Goal: Transaction & Acquisition: Obtain resource

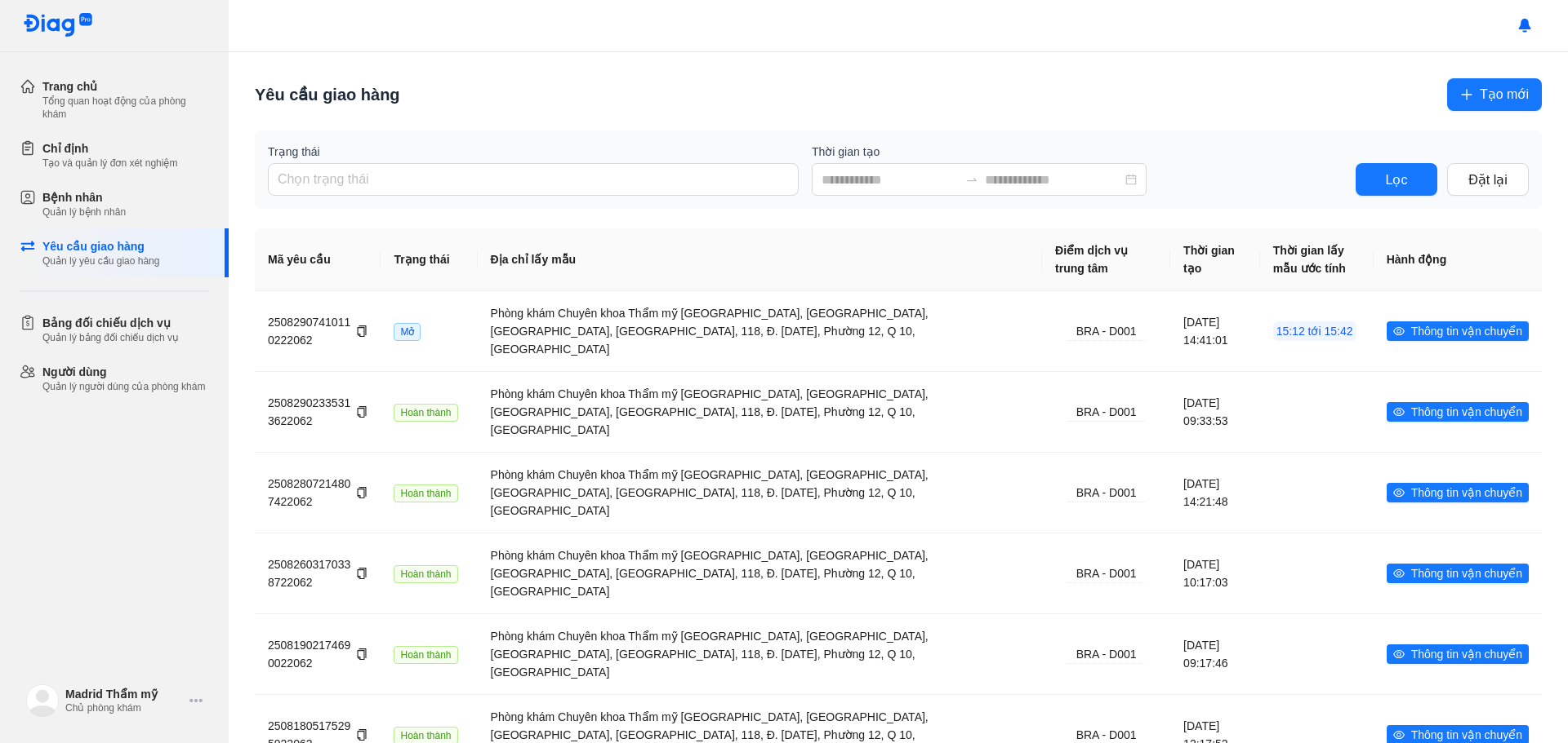
click at [1510, 97] on span "Tạo mới" at bounding box center [1504, 93] width 49 height 20
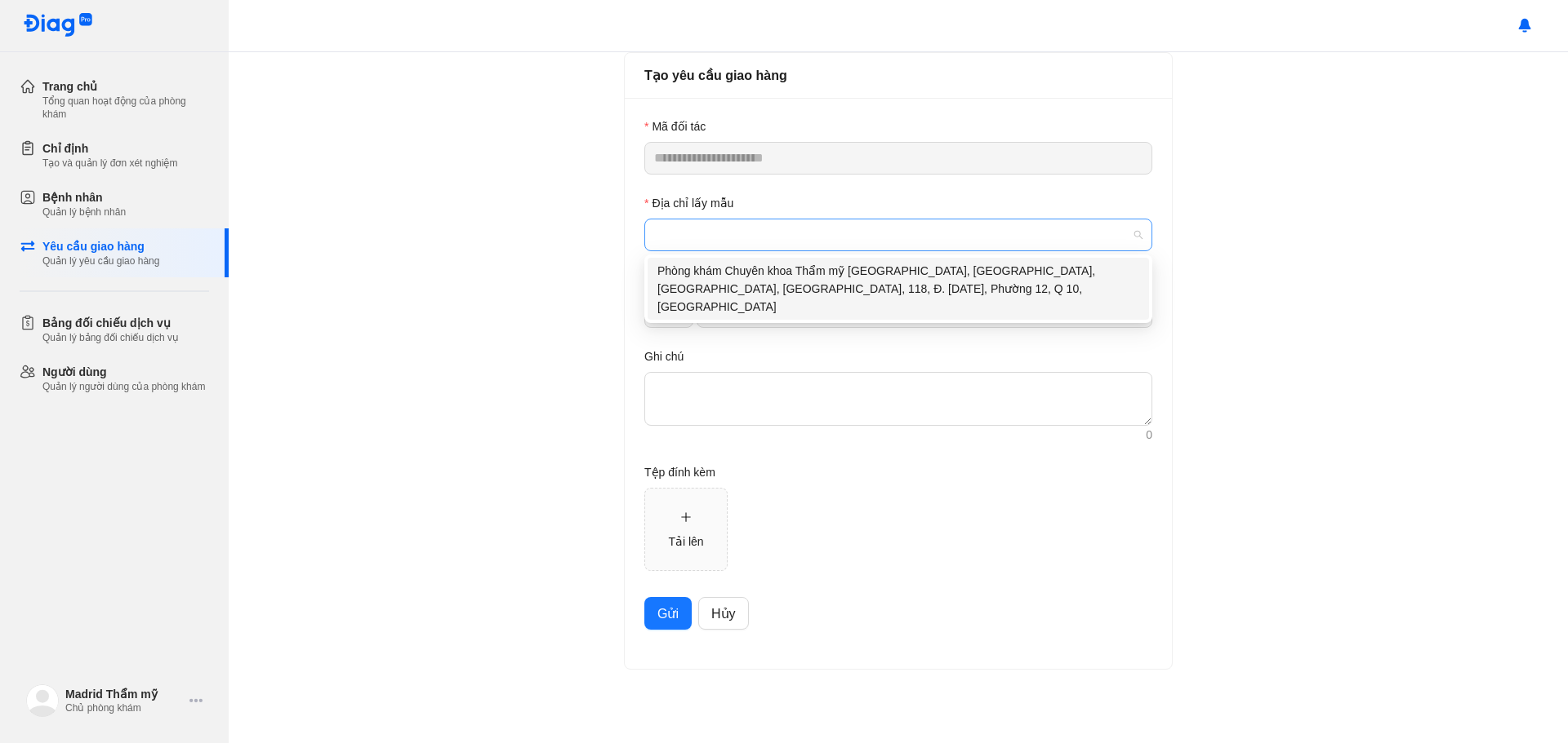
click at [726, 234] on span at bounding box center [898, 235] width 488 height 31
click at [689, 272] on div "Phòng khám Chuyên khoa Thẩm mỹ MADRID, Nhà Số 36, Đường 8, KDC Hà Đô, 118, Đ. 3…" at bounding box center [898, 289] width 482 height 54
type input "**********"
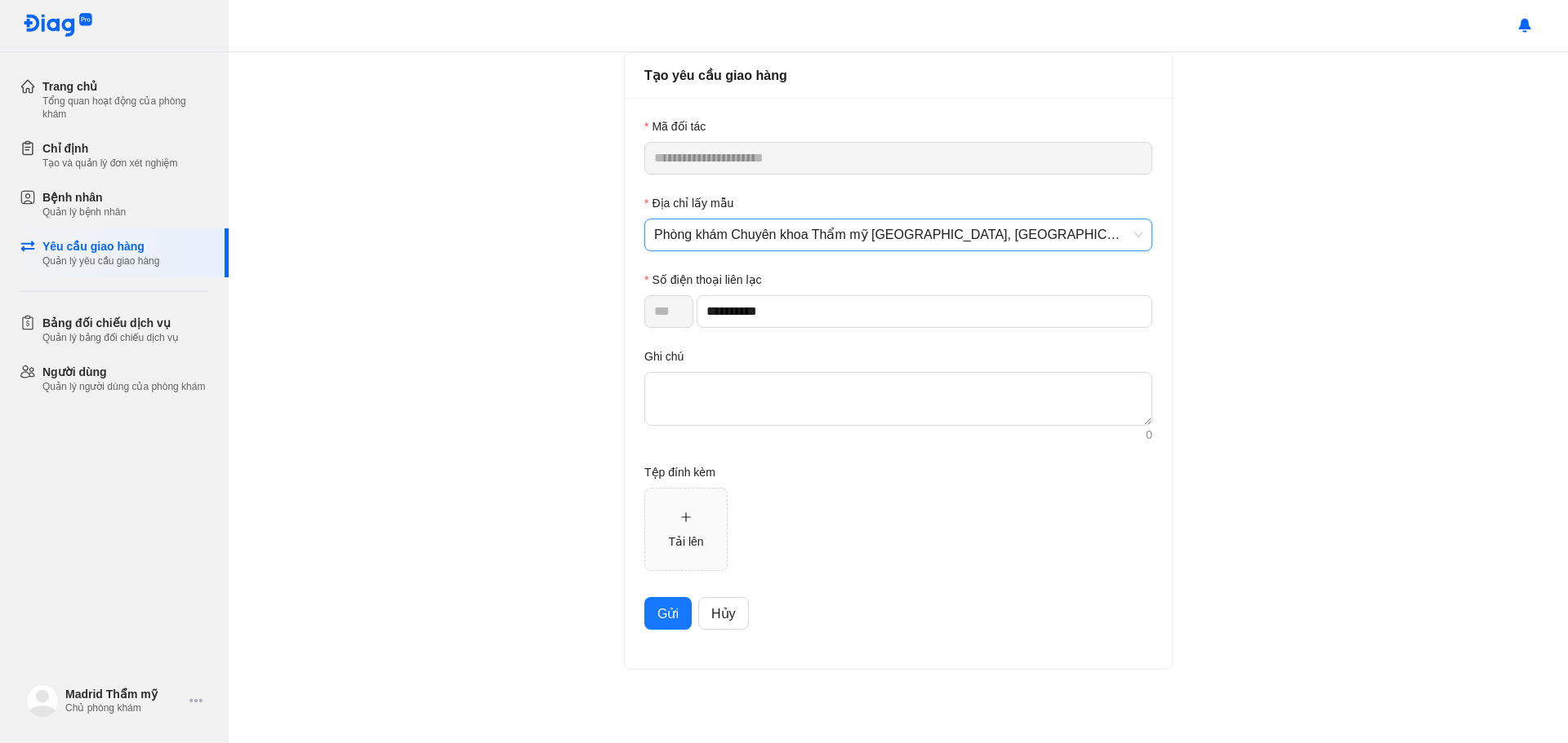
click at [670, 624] on span "Gửi" at bounding box center [668, 613] width 21 height 20
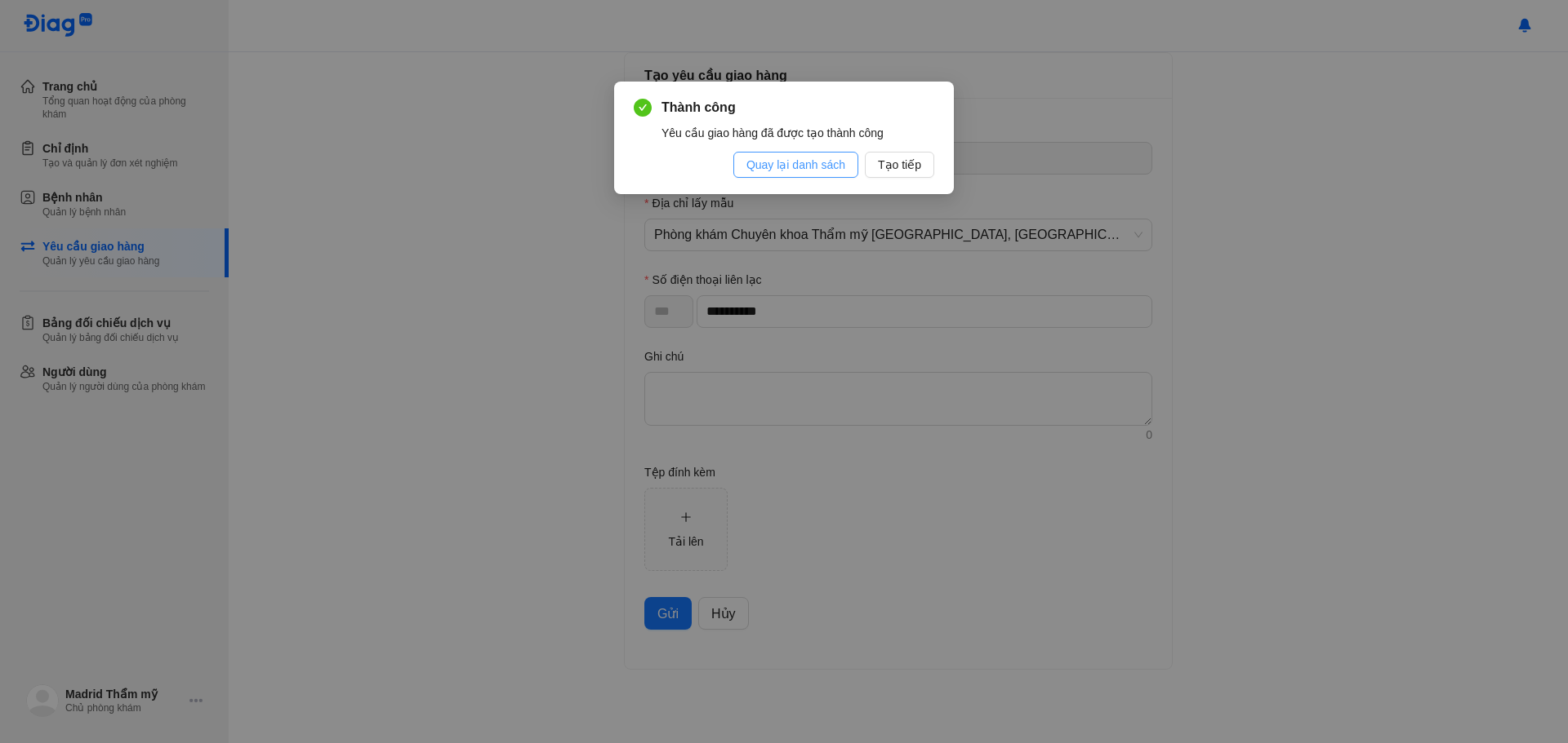
click at [793, 164] on span "Quay lại danh sách" at bounding box center [795, 165] width 98 height 18
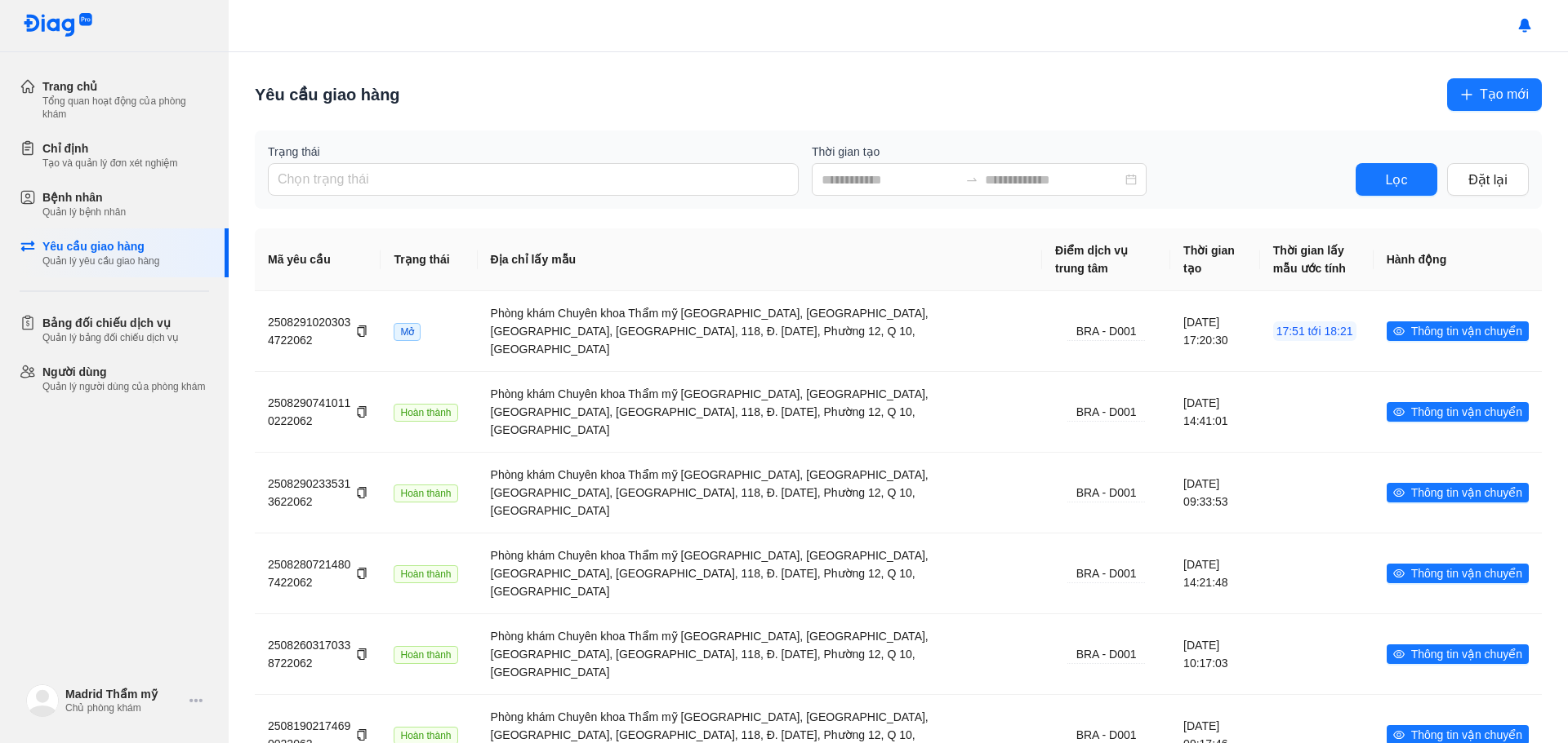
click at [51, 523] on div "Trang chủ Tổng quan hoạt động của phòng khám Chỉ định Tạo và quản lý đơn xét ng…" at bounding box center [114, 371] width 228 height 743
click at [101, 220] on div "Bệnh nhân Quản lý bệnh nhân" at bounding box center [124, 204] width 209 height 49
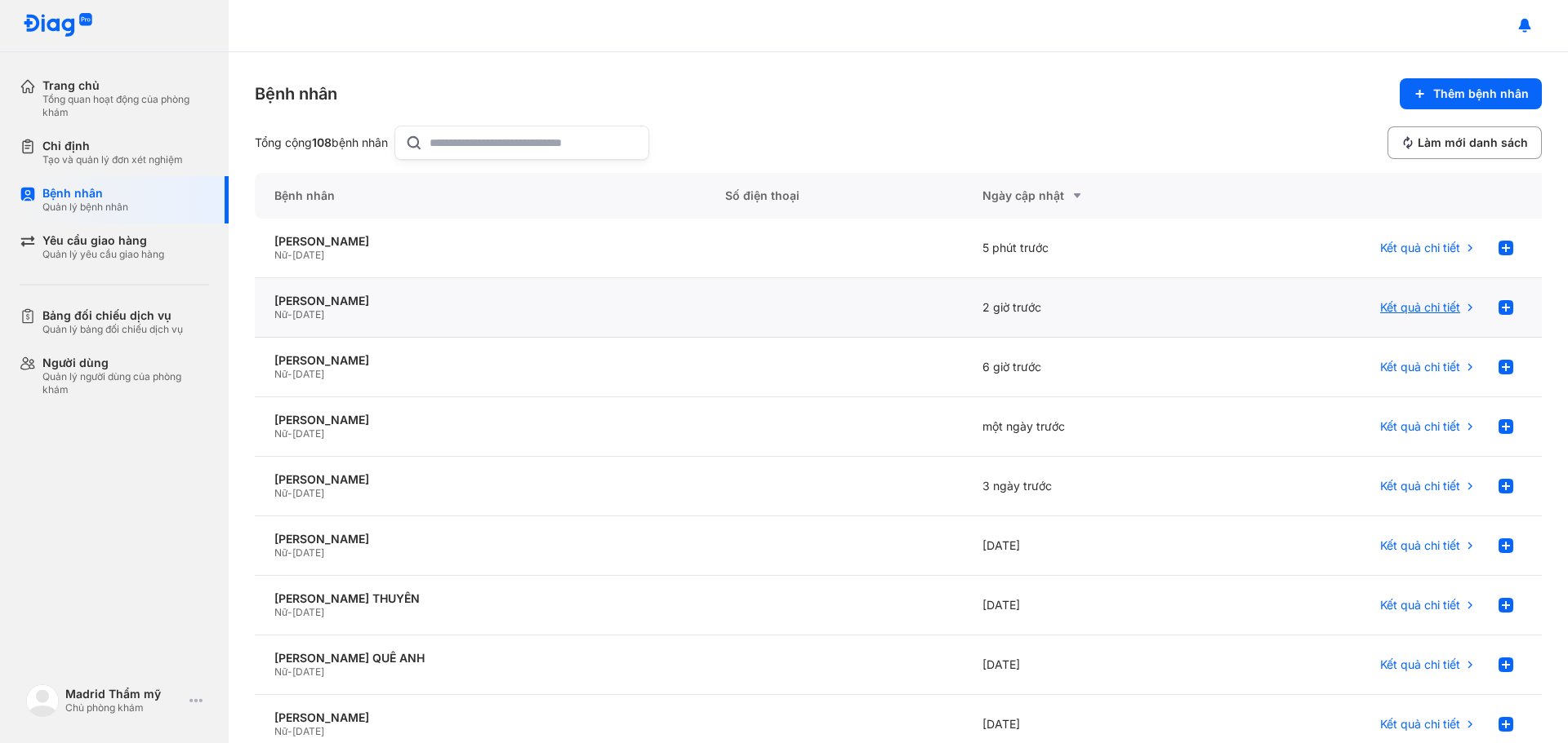
click at [1436, 308] on span "Kết quả chi tiết" at bounding box center [1420, 307] width 80 height 15
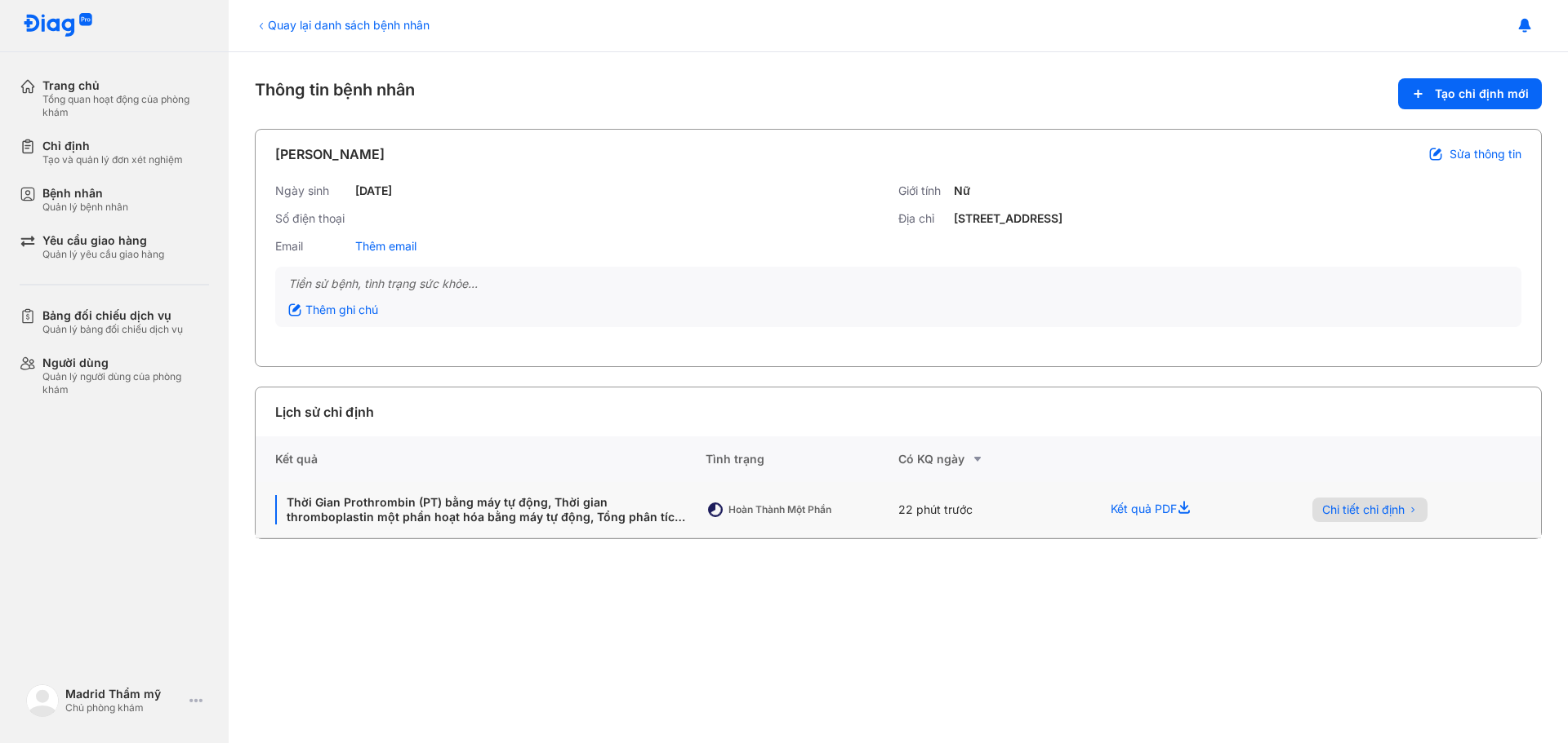
click at [1350, 510] on span "Chi tiết chỉ định" at bounding box center [1363, 510] width 83 height 15
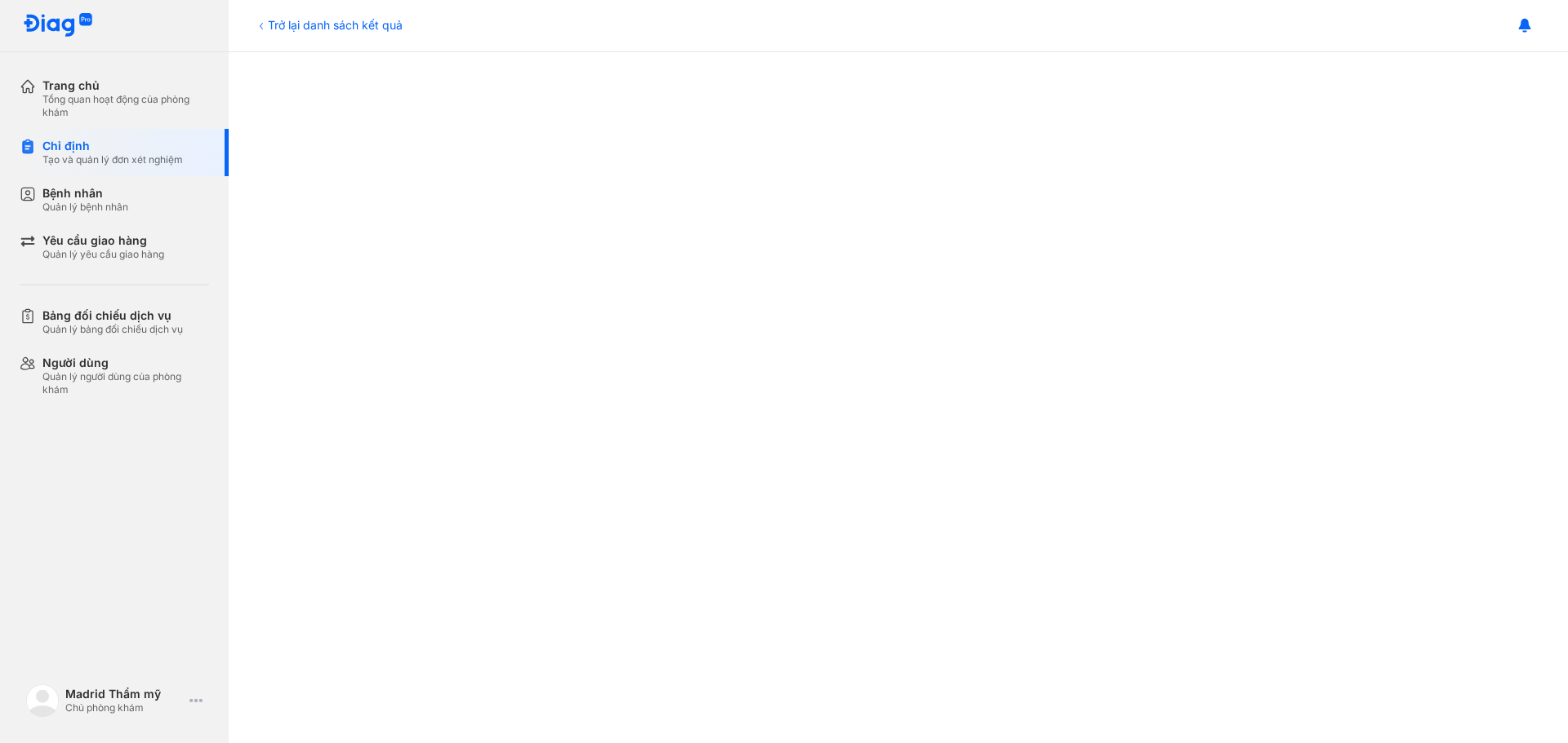
scroll to position [652, 0]
click at [261, 24] on icon at bounding box center [261, 25] width 13 height 13
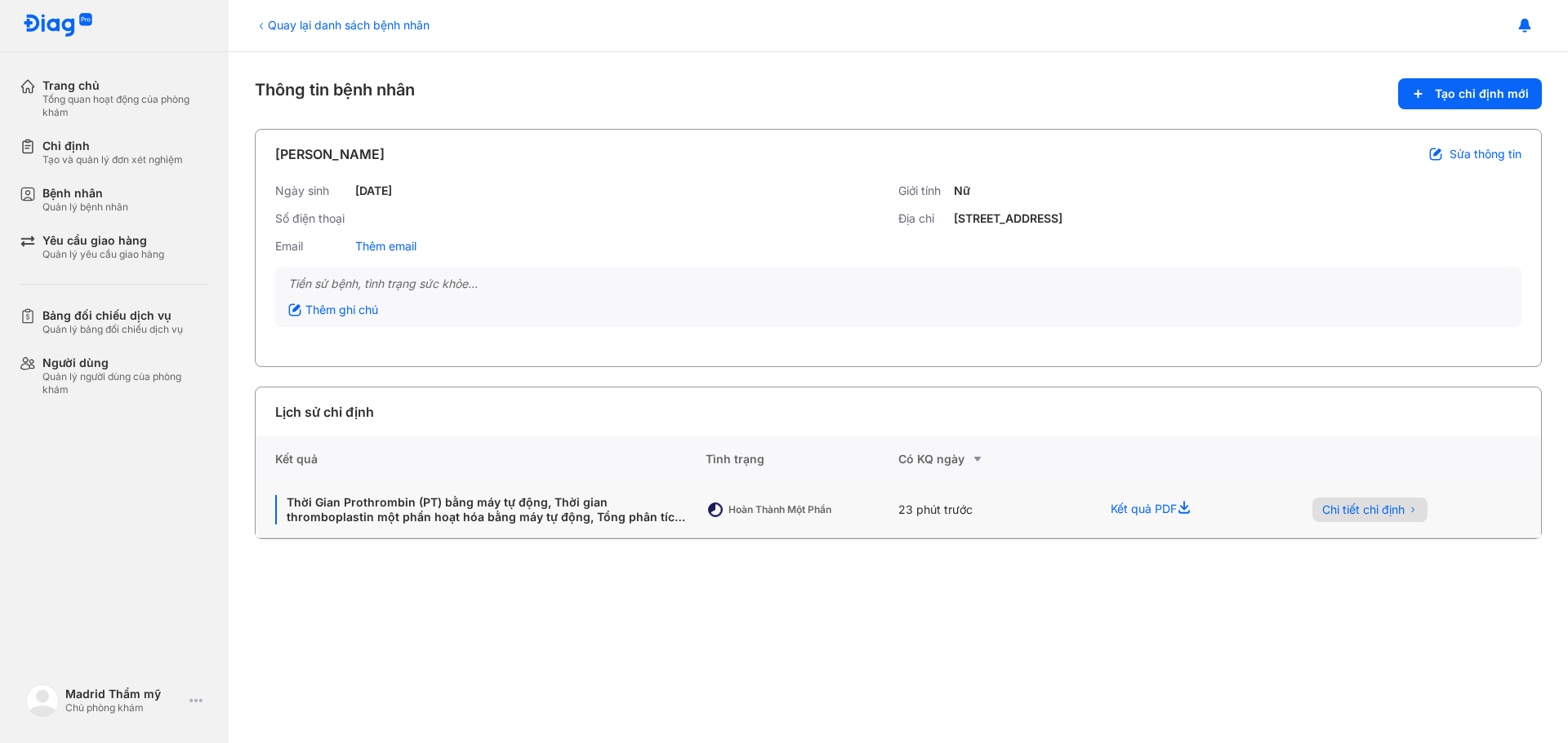
click at [1409, 511] on button "Chi tiết chỉ định" at bounding box center [1369, 510] width 115 height 24
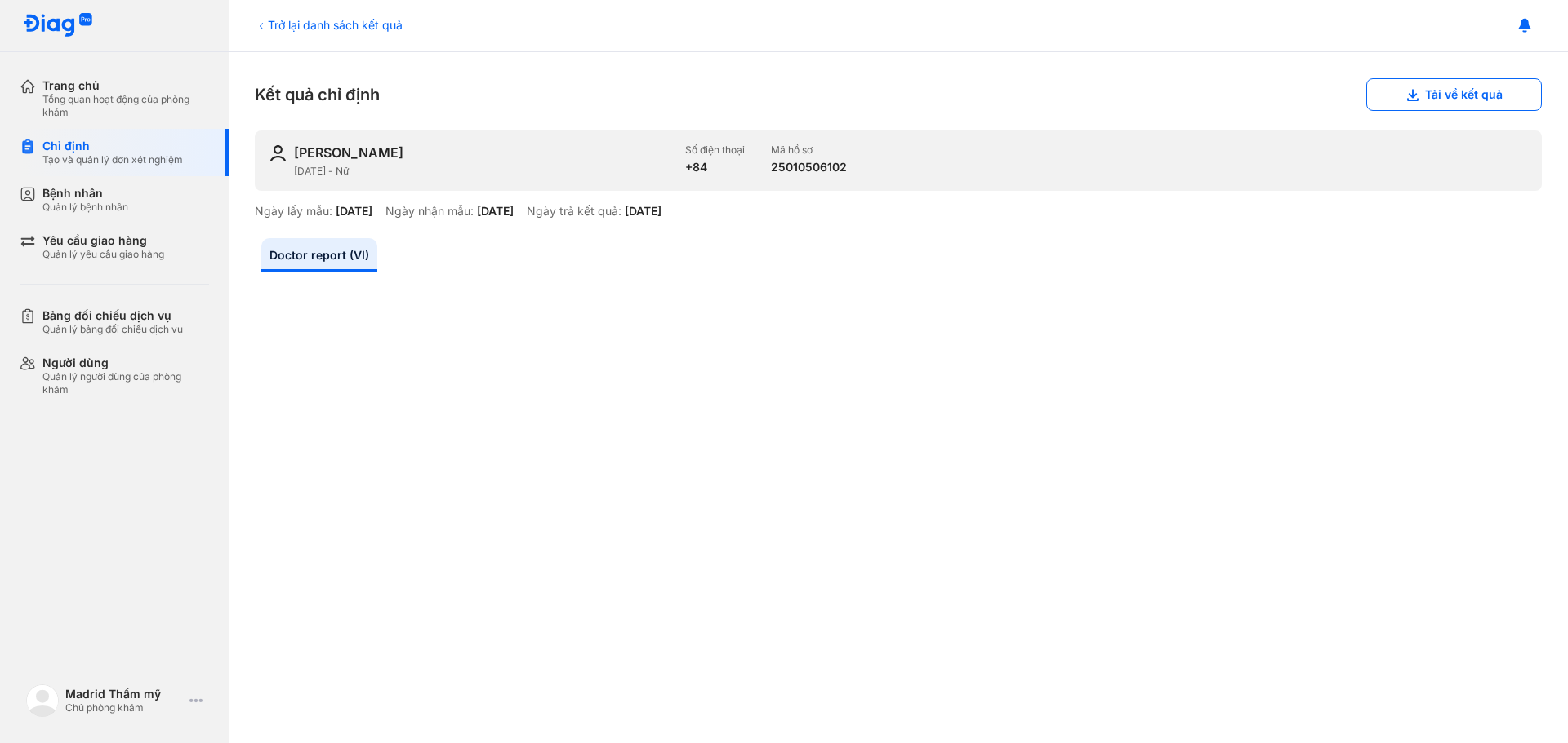
click at [259, 25] on icon at bounding box center [261, 25] width 13 height 13
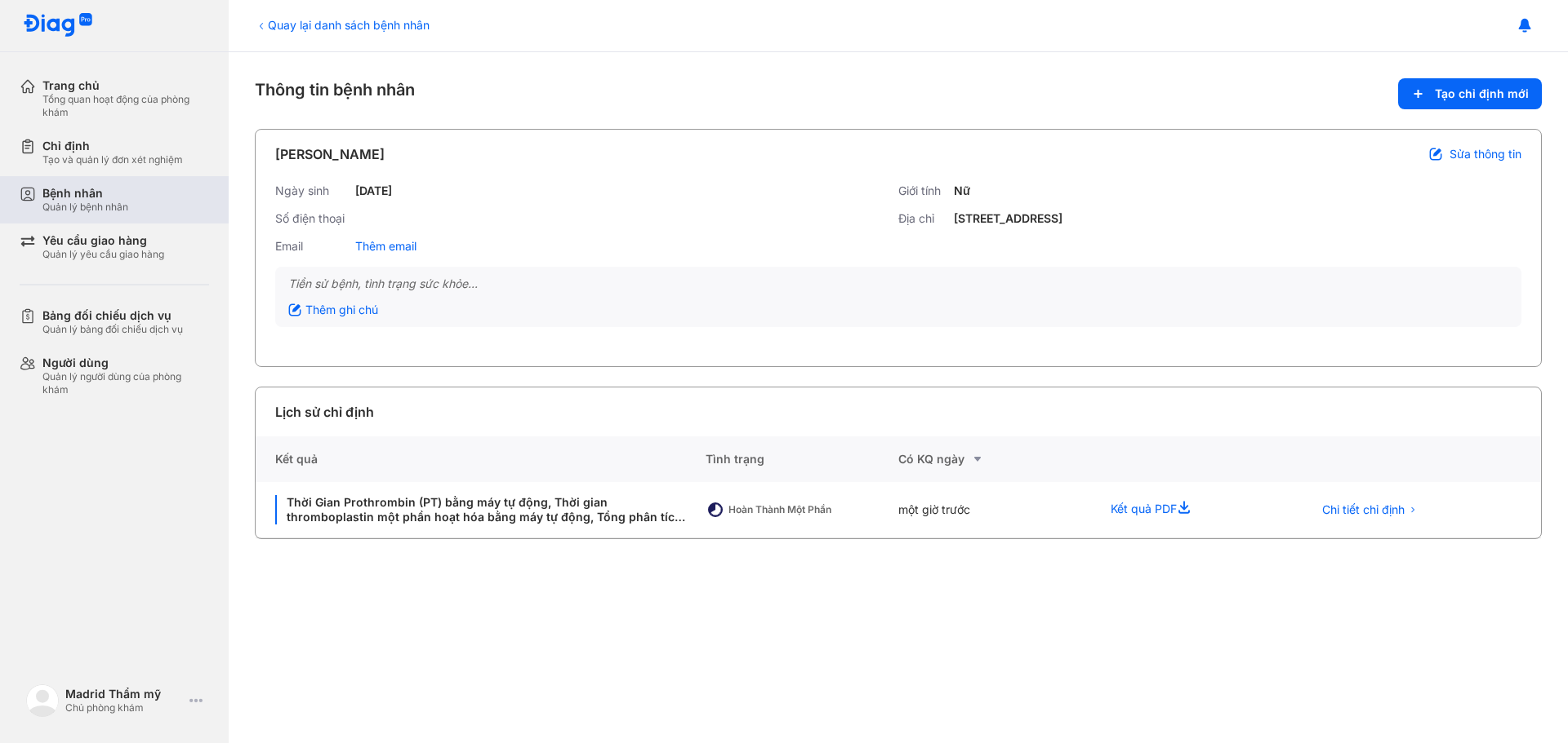
click at [120, 211] on div "Quản lý bệnh nhân" at bounding box center [85, 206] width 85 height 13
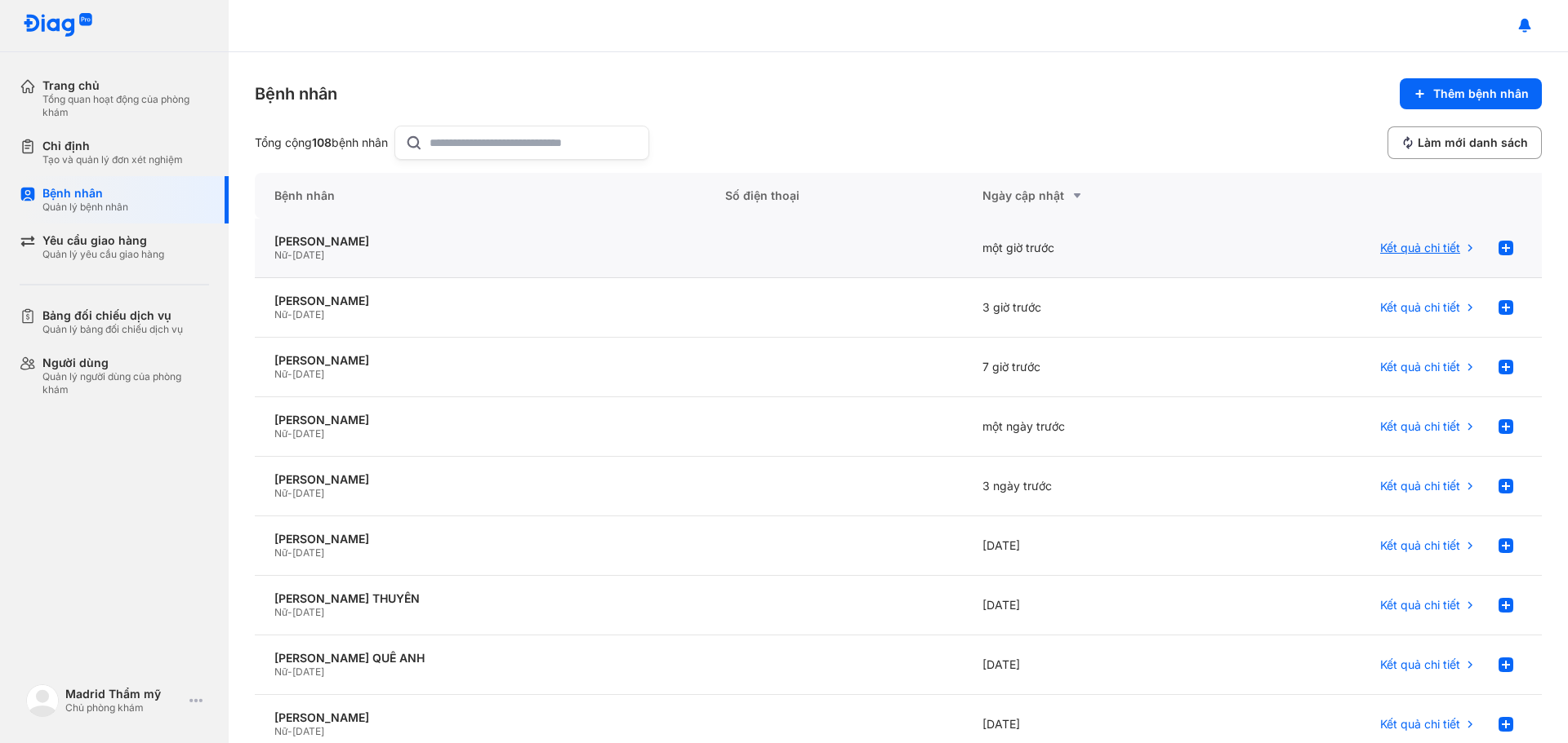
click at [1428, 246] on span "Kết quả chi tiết" at bounding box center [1420, 247] width 80 height 15
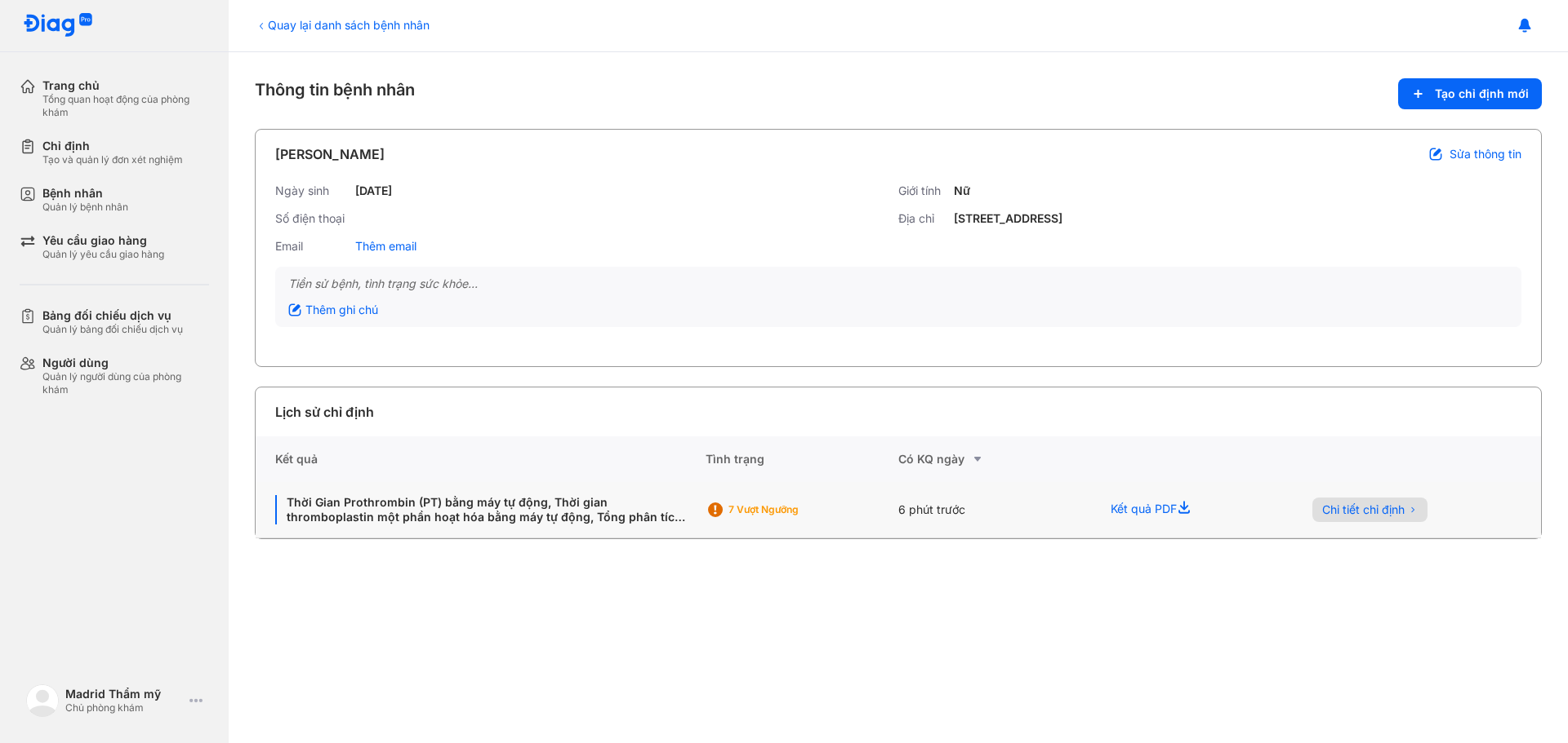
click at [1386, 510] on span "Chi tiết chỉ định" at bounding box center [1363, 510] width 83 height 15
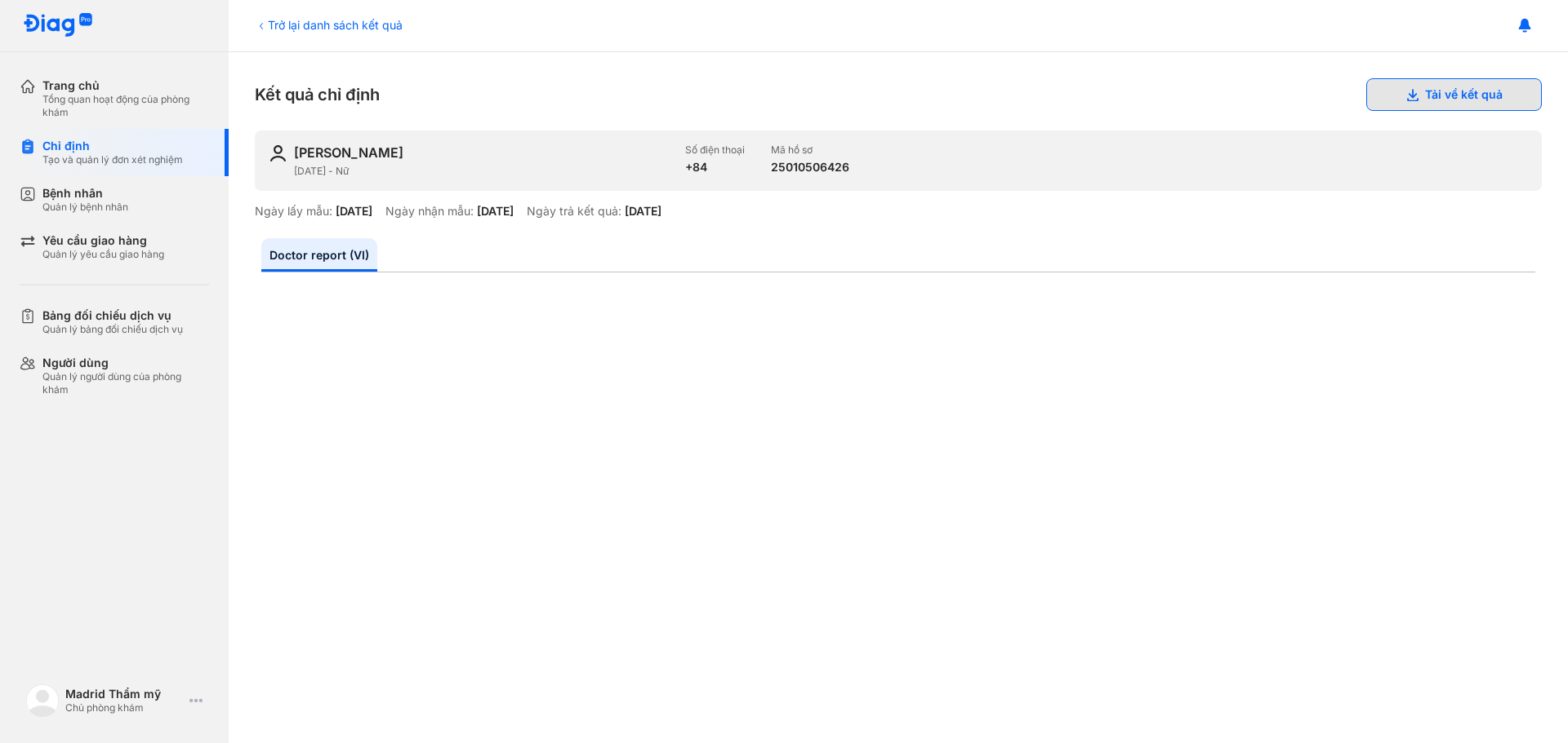
click at [1475, 90] on button "Tải về kết quả" at bounding box center [1453, 94] width 175 height 32
click at [1438, 91] on button "Tải về kết quả" at bounding box center [1453, 94] width 175 height 32
click at [258, 22] on icon at bounding box center [261, 25] width 13 height 13
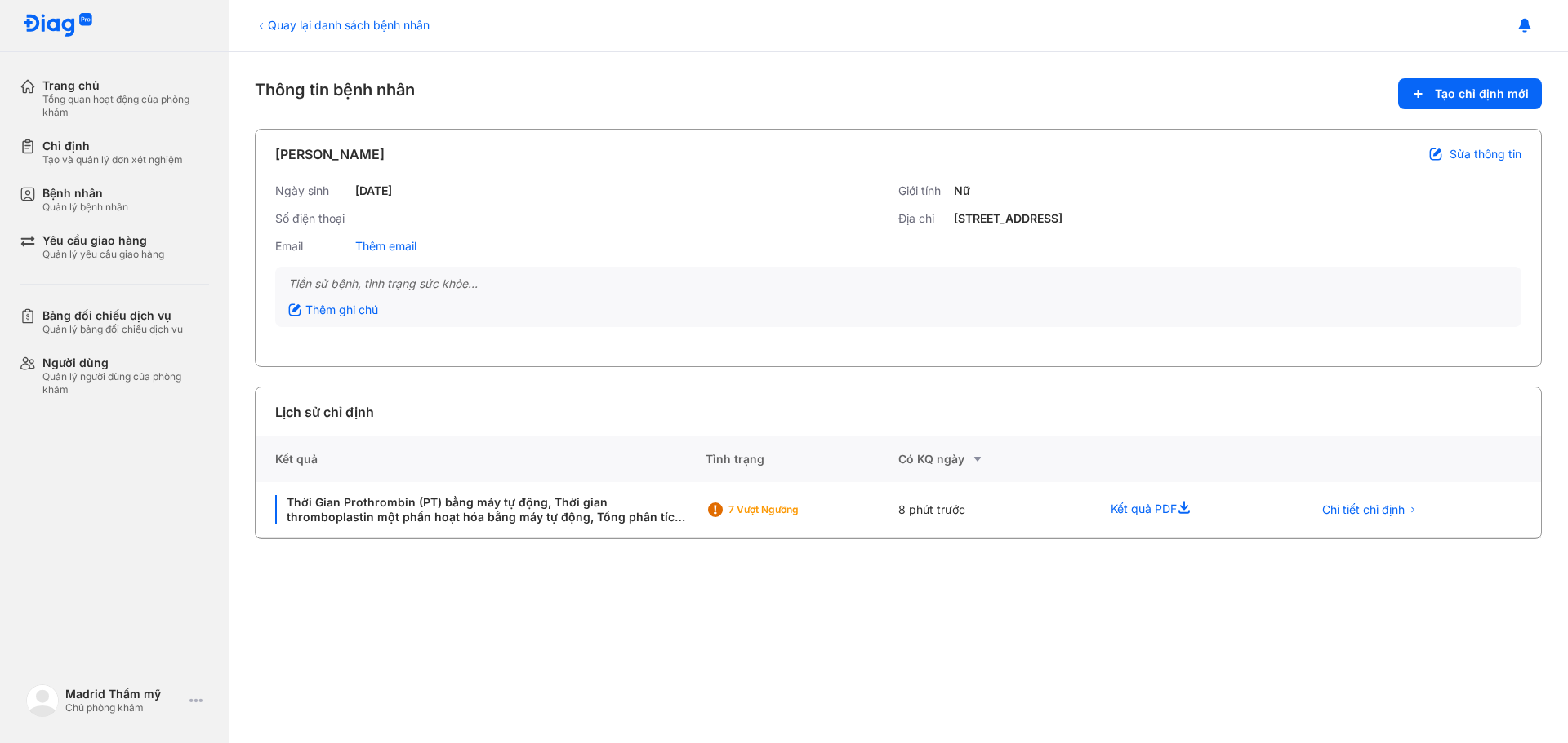
click at [261, 23] on icon at bounding box center [261, 25] width 13 height 13
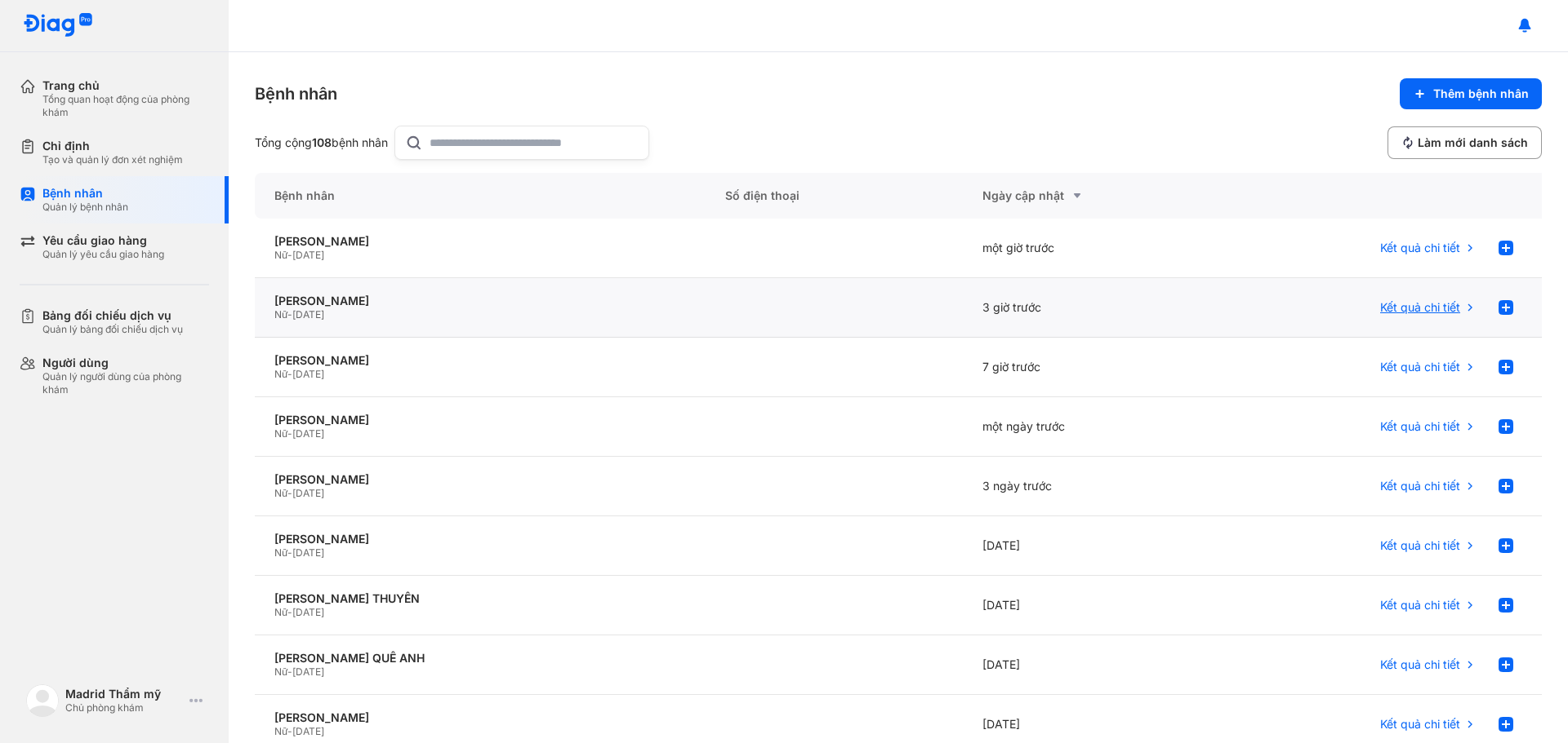
click at [1433, 308] on span "Kết quả chi tiết" at bounding box center [1420, 307] width 80 height 15
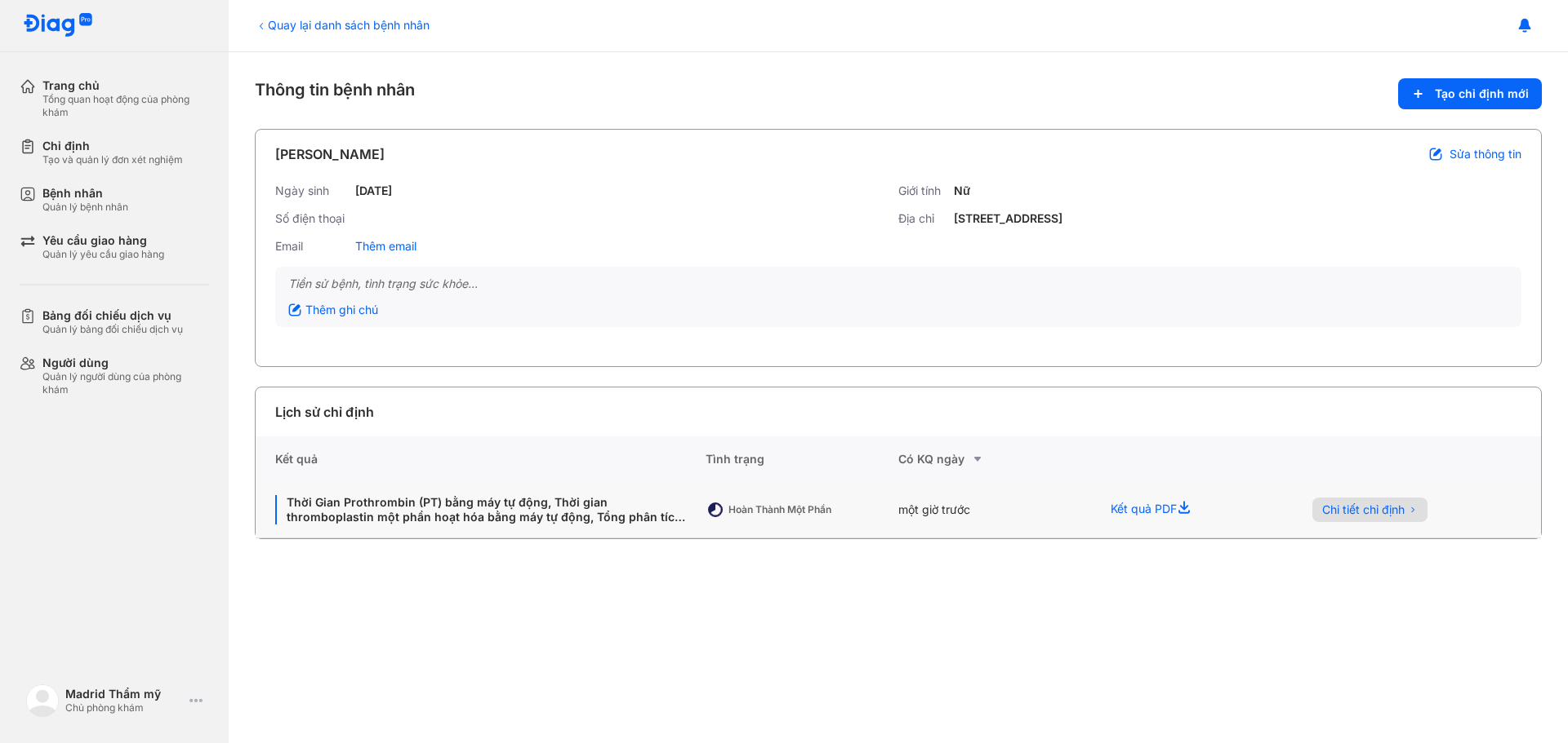
click at [1352, 510] on span "Chi tiết chỉ định" at bounding box center [1363, 510] width 83 height 15
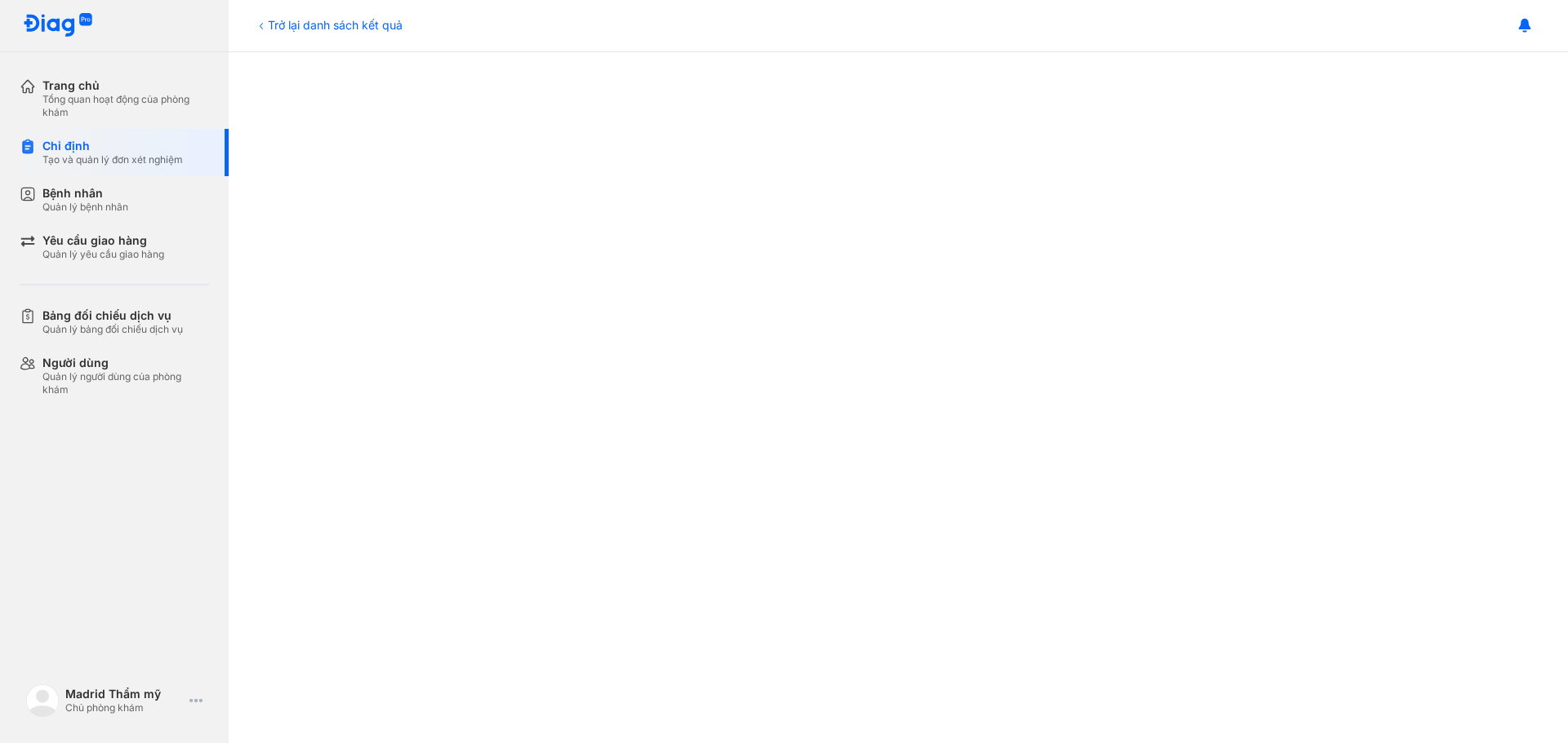
scroll to position [327, 0]
